Goal: Check status: Check status

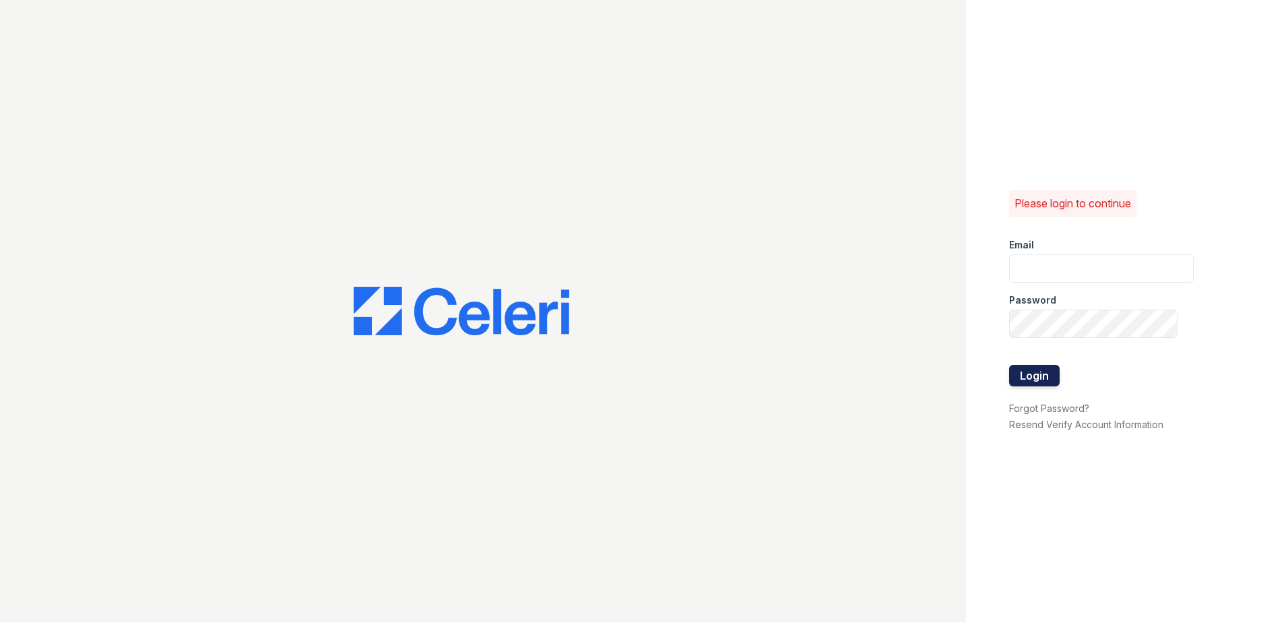
type input "[EMAIL_ADDRESS][DOMAIN_NAME]"
click at [1043, 375] on button "Login" at bounding box center [1034, 376] width 51 height 22
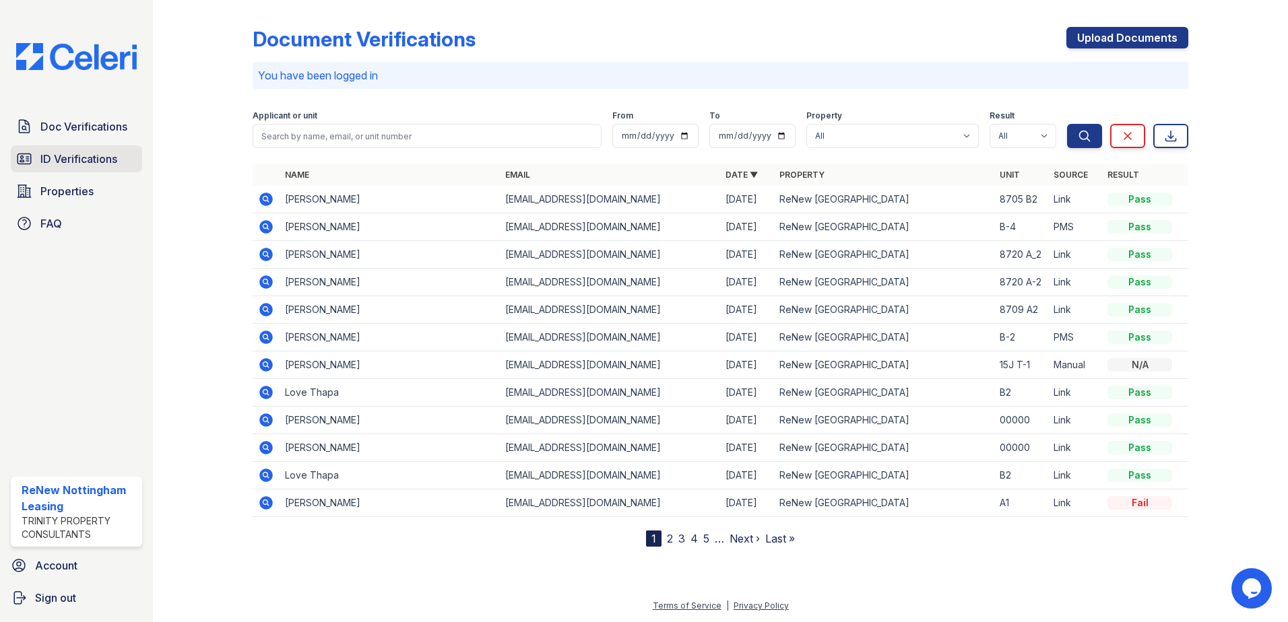
click at [94, 152] on span "ID Verifications" at bounding box center [78, 159] width 77 height 16
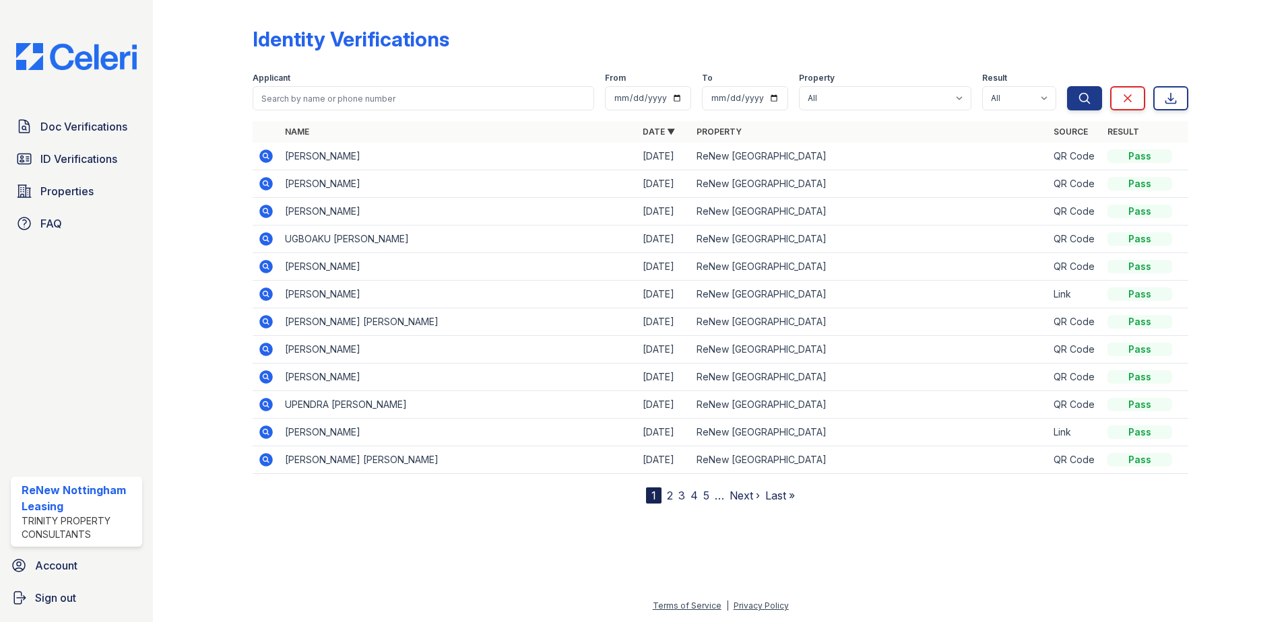
click at [259, 156] on icon at bounding box center [266, 156] width 16 height 16
